Goal: Information Seeking & Learning: Learn about a topic

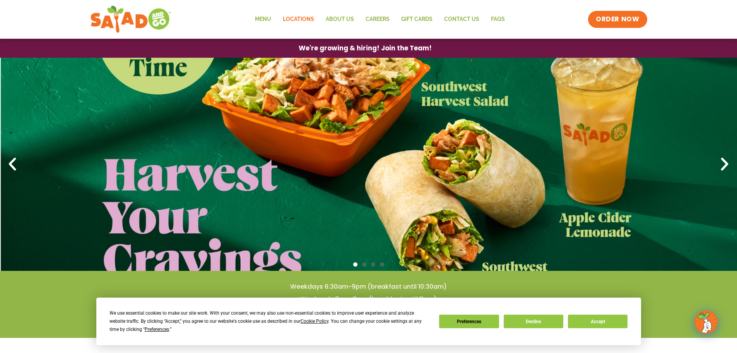
click at [298, 18] on link "Locations" at bounding box center [298, 19] width 43 height 18
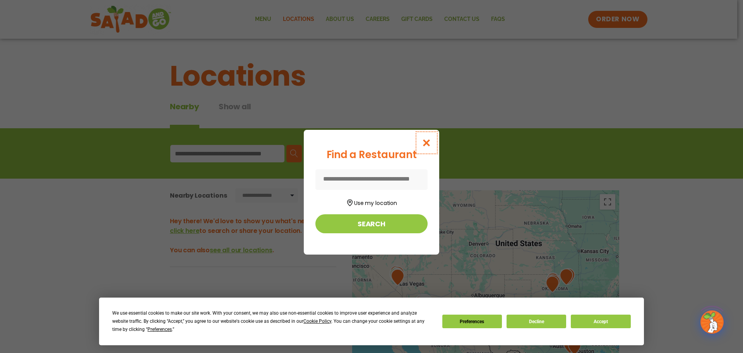
click at [427, 143] on icon "Close modal" at bounding box center [427, 143] width 10 height 8
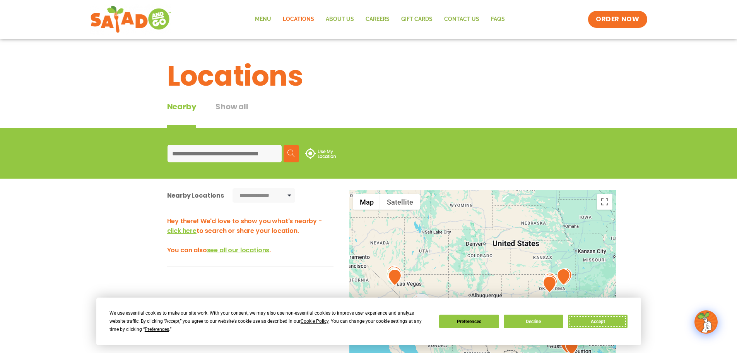
click at [610, 320] on button "Accept" at bounding box center [598, 321] width 60 height 14
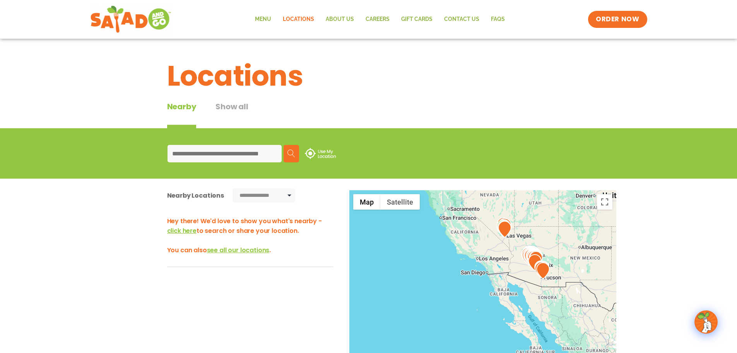
drag, startPoint x: 472, startPoint y: 286, endPoint x: 582, endPoint y: 237, distance: 120.3
click at [582, 237] on div at bounding box center [483, 318] width 267 height 256
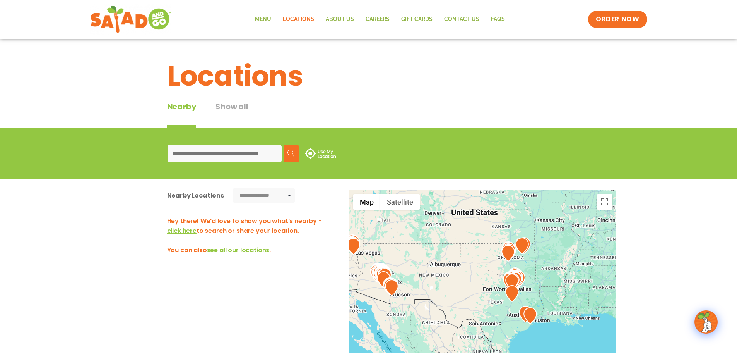
drag, startPoint x: 580, startPoint y: 237, endPoint x: 427, endPoint y: 253, distance: 153.4
click at [427, 253] on div at bounding box center [483, 318] width 267 height 256
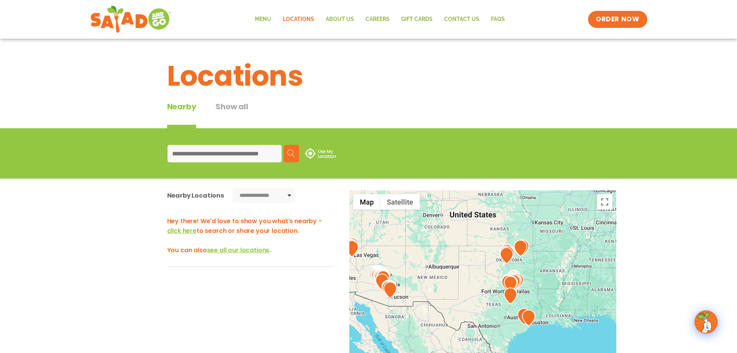
drag, startPoint x: 453, startPoint y: 252, endPoint x: 448, endPoint y: 265, distance: 13.8
click at [448, 265] on div at bounding box center [483, 318] width 267 height 256
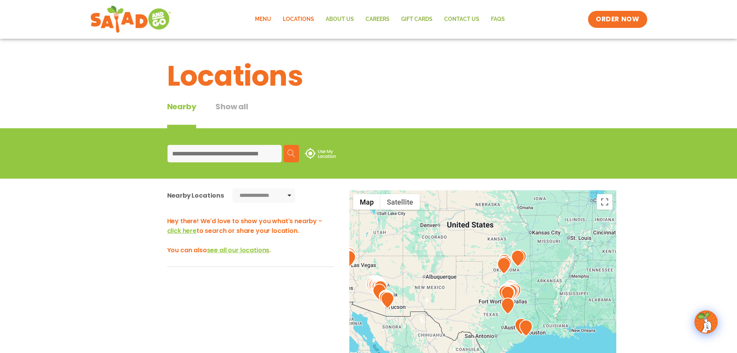
click at [269, 17] on link "Menu" at bounding box center [263, 19] width 28 height 18
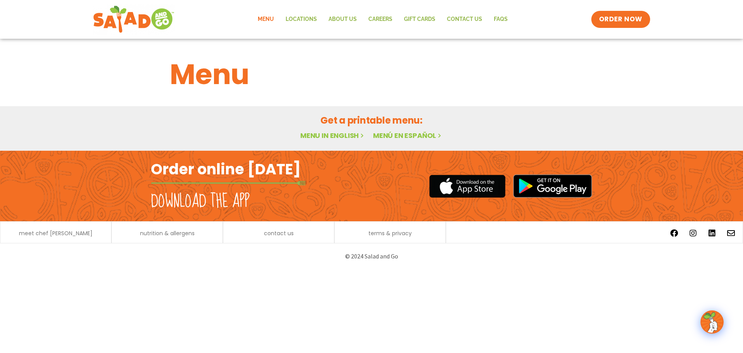
click at [331, 134] on link "Menu in English" at bounding box center [332, 135] width 65 height 10
click at [342, 138] on link "Menu in English" at bounding box center [332, 135] width 65 height 10
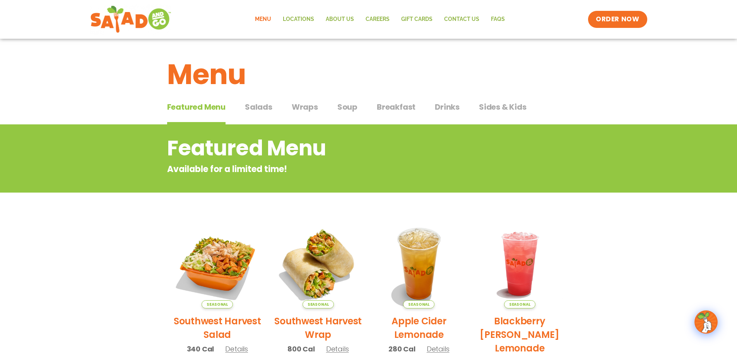
click at [249, 106] on span "Salads" at bounding box center [258, 107] width 27 height 12
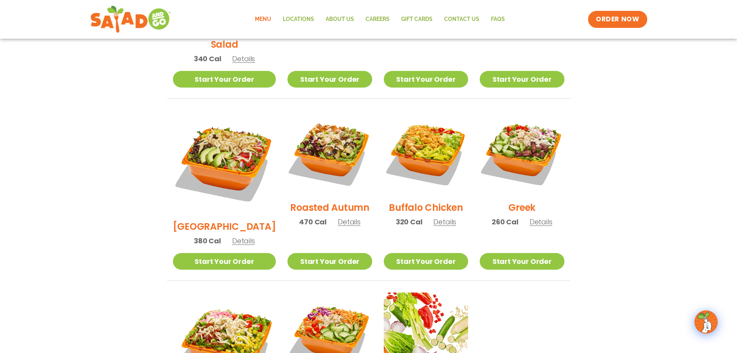
scroll to position [348, 0]
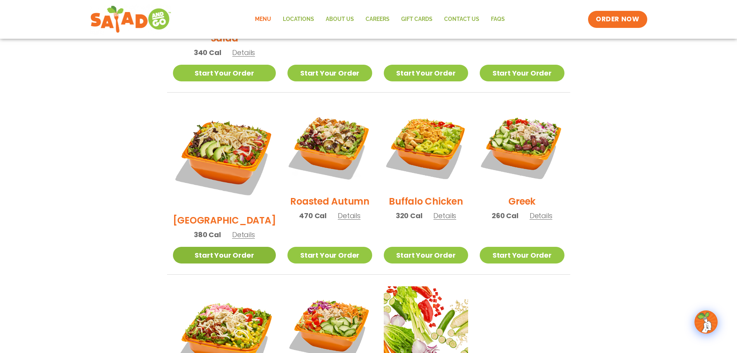
click at [242, 247] on link "Start Your Order" at bounding box center [224, 255] width 103 height 17
